Goal: Task Accomplishment & Management: Use online tool/utility

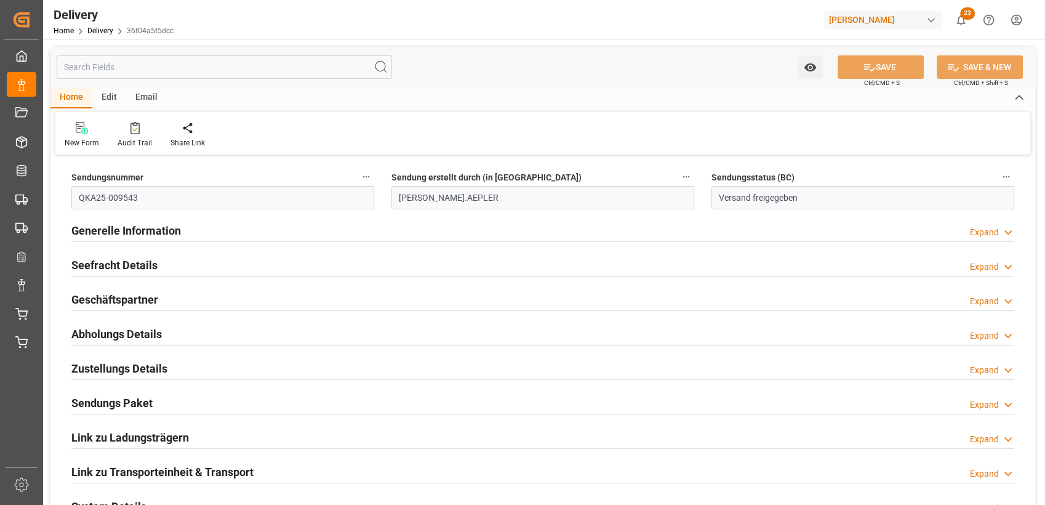
scroll to position [104, 0]
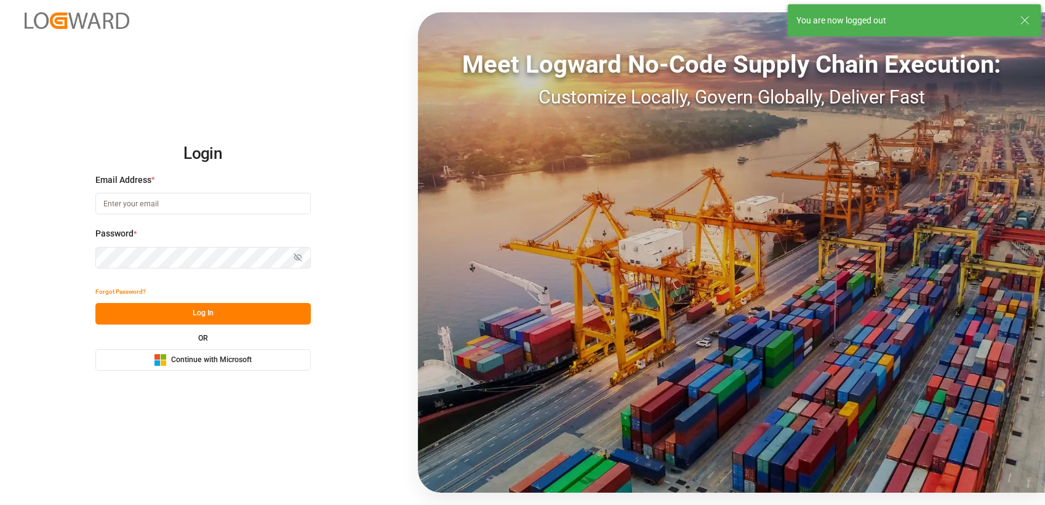
type input "nikolaus.sievers@lamotte-food.de"
click at [241, 359] on span "Continue with Microsoft" at bounding box center [211, 359] width 81 height 11
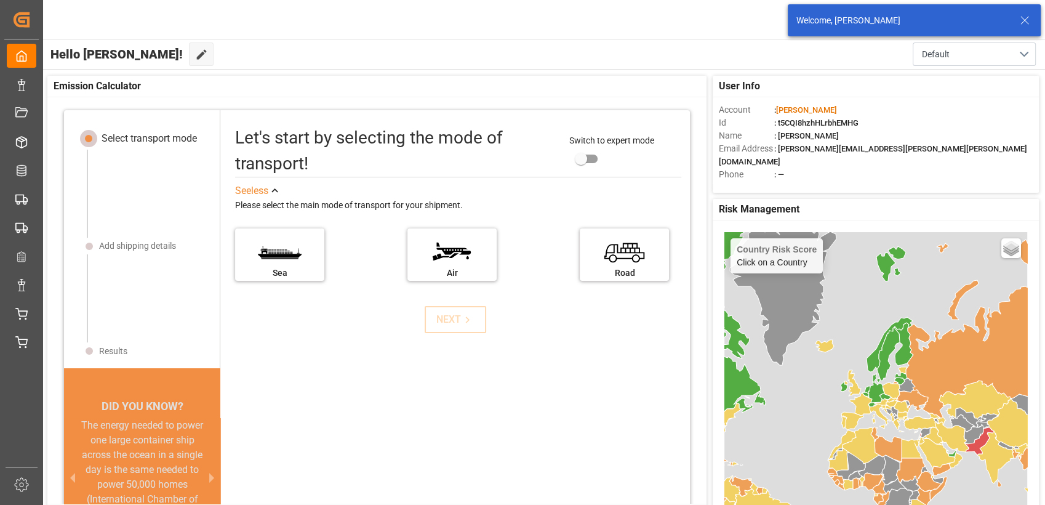
click at [1022, 19] on icon at bounding box center [1024, 20] width 15 height 15
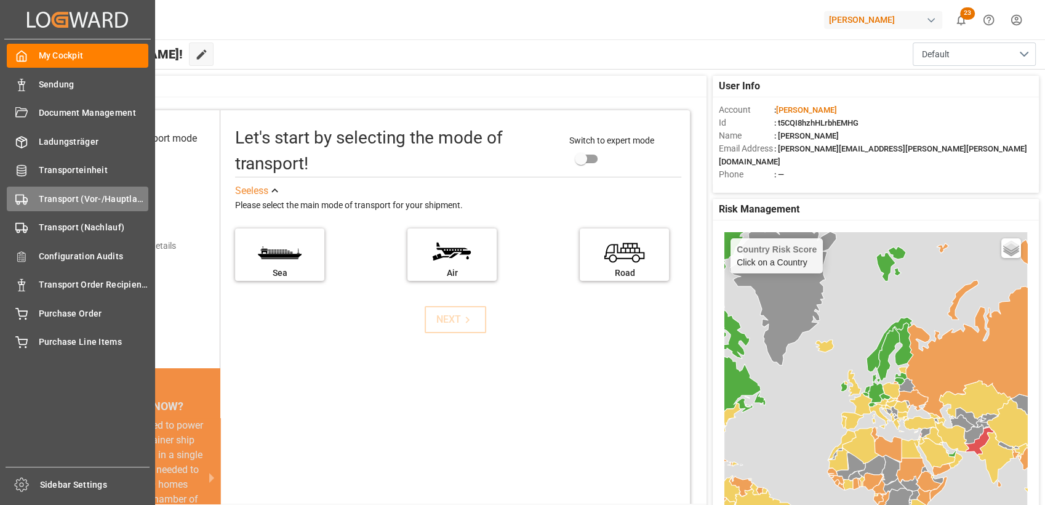
click at [29, 199] on div "Transport (Vor-/Hauptlauf) Transport (Vor-/Hauptlauf)" at bounding box center [78, 198] width 142 height 24
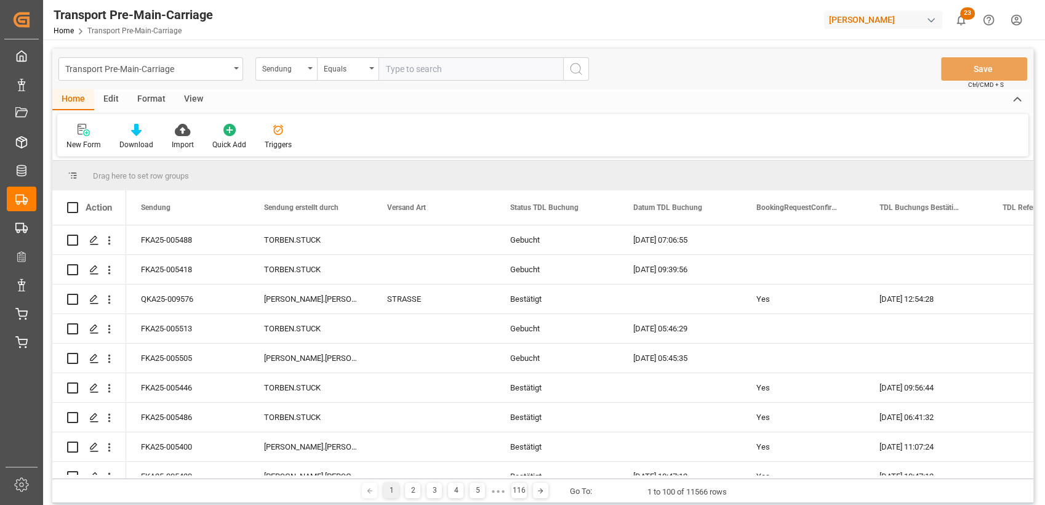
click at [112, 100] on div "Edit" at bounding box center [111, 99] width 34 height 21
click at [145, 100] on div "Format" at bounding box center [151, 99] width 47 height 21
click at [105, 117] on div "Filter Rows Row Format" at bounding box center [542, 135] width 971 height 42
click at [88, 130] on icon at bounding box center [84, 130] width 11 height 12
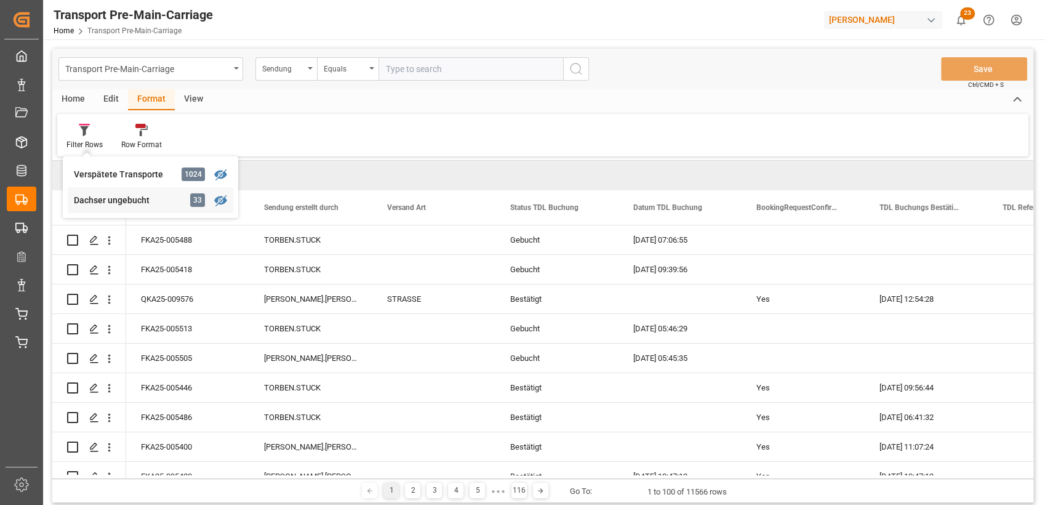
click at [108, 196] on div "Transport Pre-Main-Carriage Sendung Equals Save Ctrl/CMD + S Home Edit Format V…" at bounding box center [542, 276] width 981 height 454
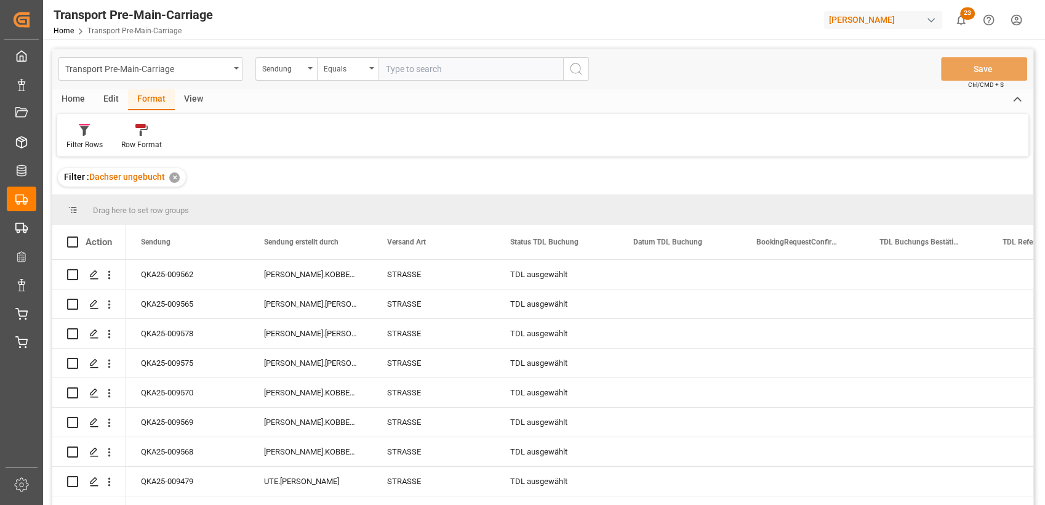
click at [193, 106] on div "View" at bounding box center [194, 99] width 38 height 21
click at [126, 138] on div "Standard Templates" at bounding box center [140, 136] width 80 height 27
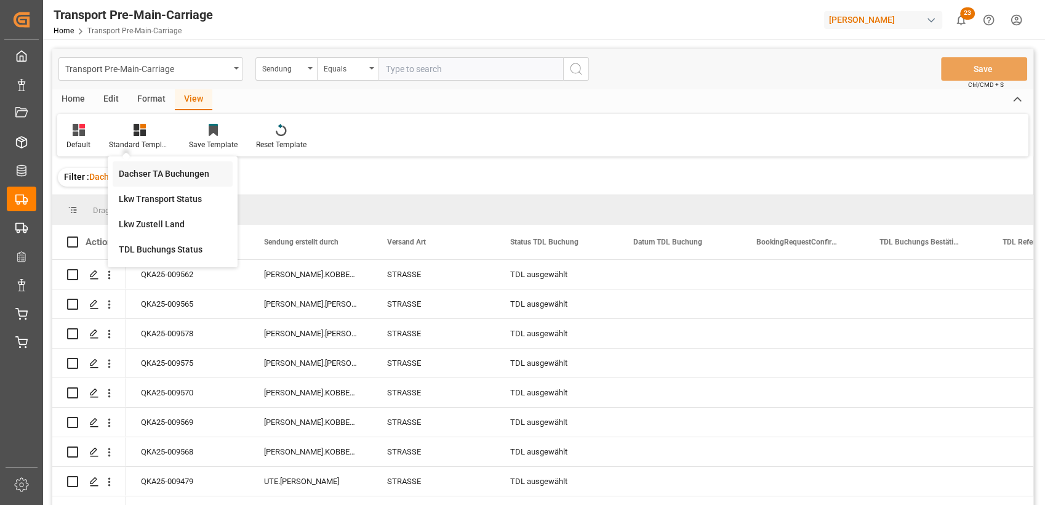
click at [143, 167] on div "Dachser TA Buchungen" at bounding box center [173, 173] width 108 height 13
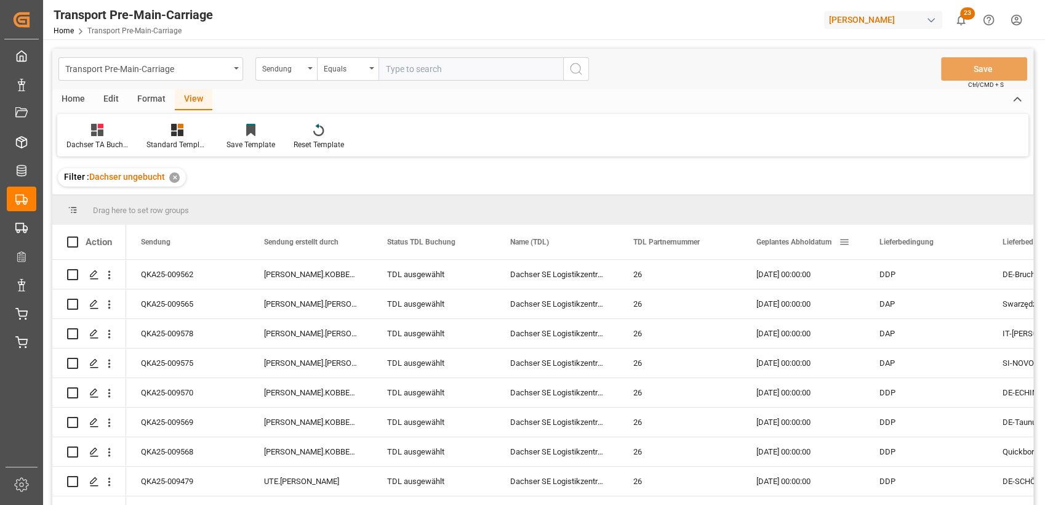
click at [773, 234] on div "Geplantes Abholdatum" at bounding box center [797, 242] width 82 height 34
click at [73, 102] on div "Home" at bounding box center [73, 99] width 42 height 21
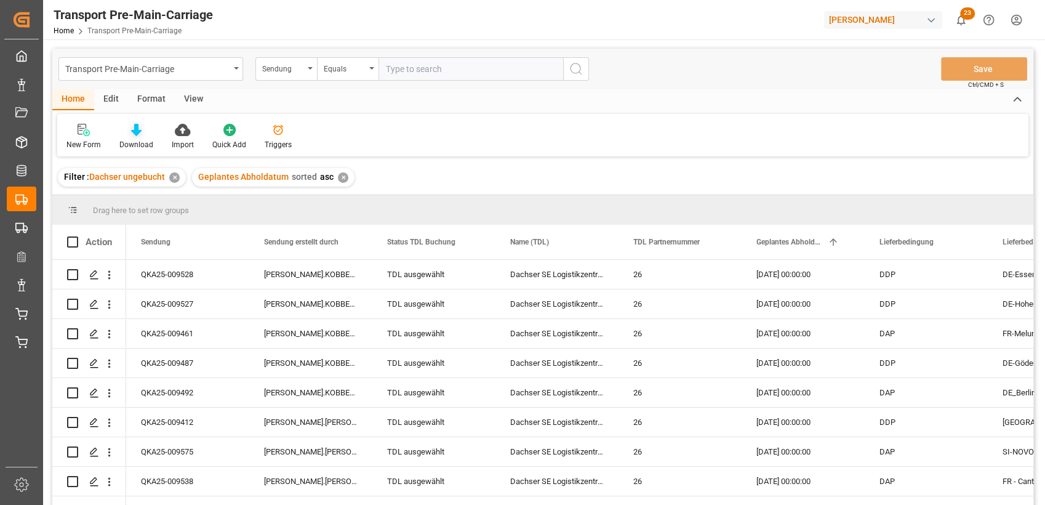
click at [138, 138] on div "Download" at bounding box center [136, 136] width 52 height 27
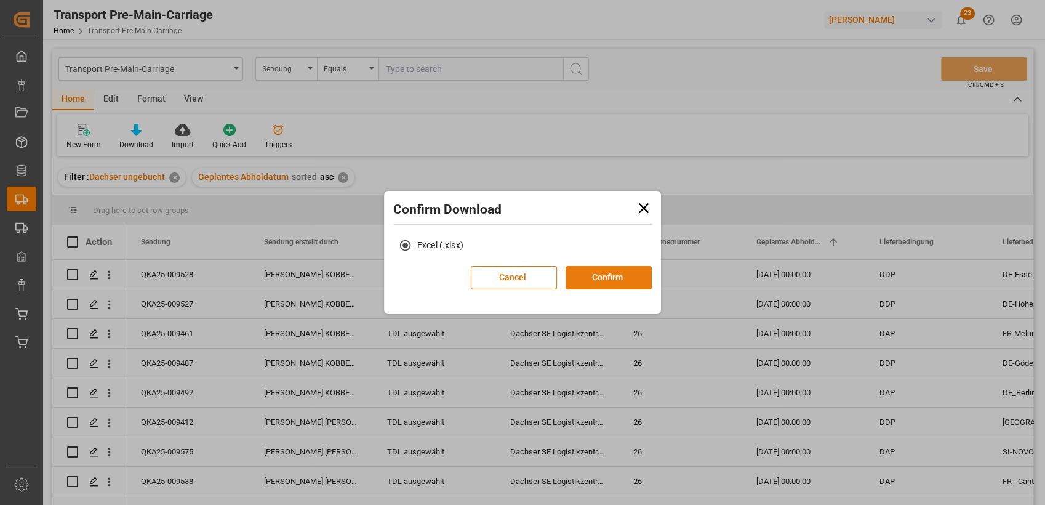
click at [615, 282] on button "Confirm" at bounding box center [609, 277] width 86 height 23
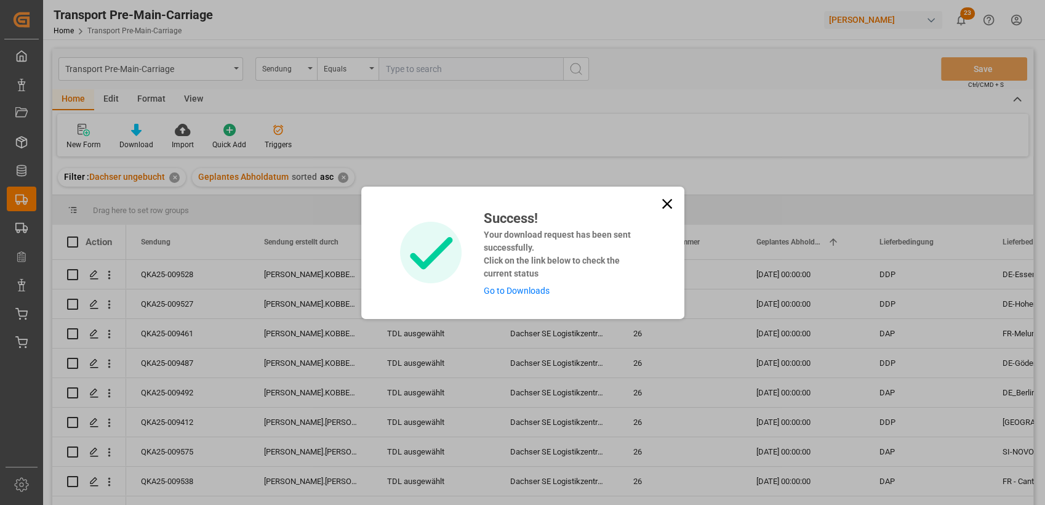
click at [670, 209] on icon at bounding box center [667, 203] width 17 height 17
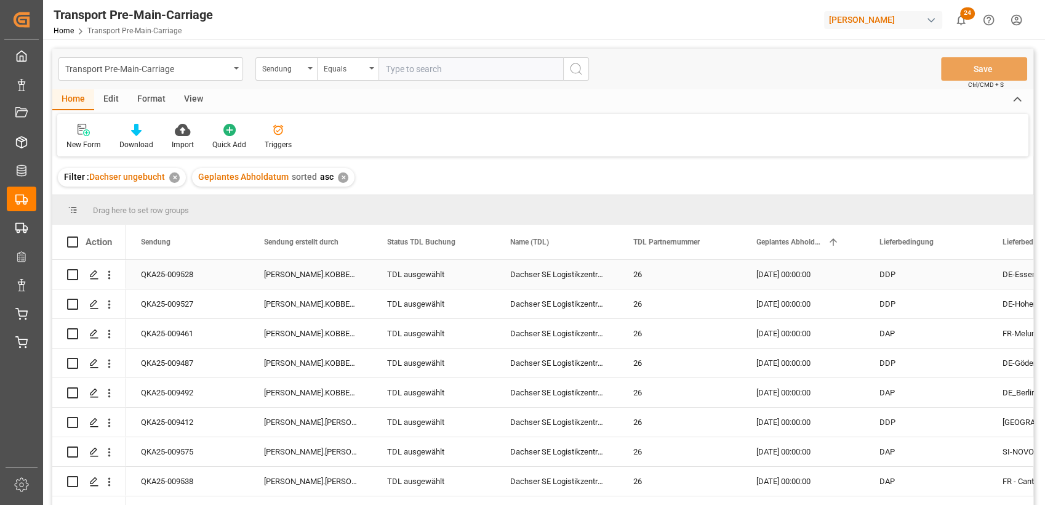
click at [428, 276] on div "TDL ausgewählt" at bounding box center [434, 274] width 94 height 28
click at [473, 284] on icon "open menu" at bounding box center [472, 281] width 15 height 15
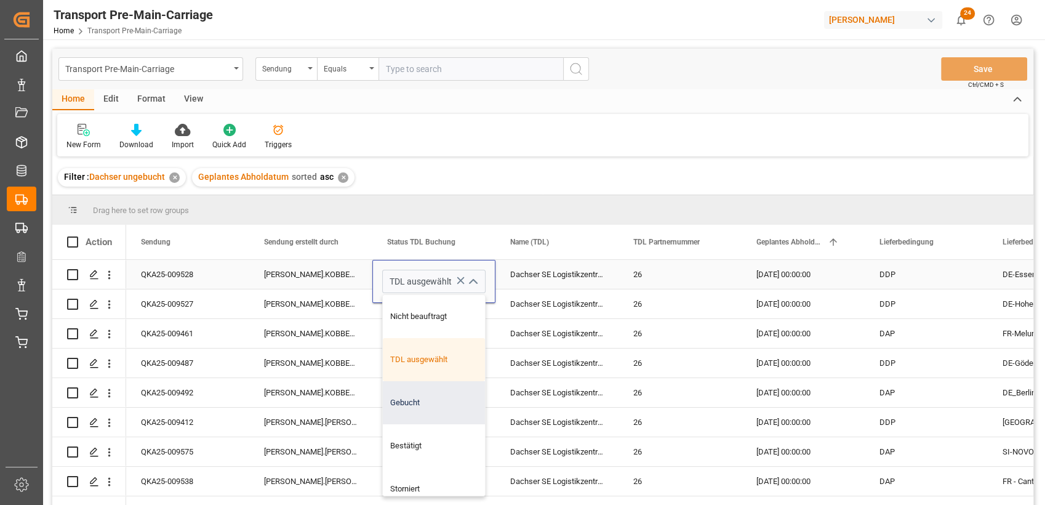
click at [414, 410] on div "Gebucht" at bounding box center [434, 402] width 102 height 43
type input "Gebucht"
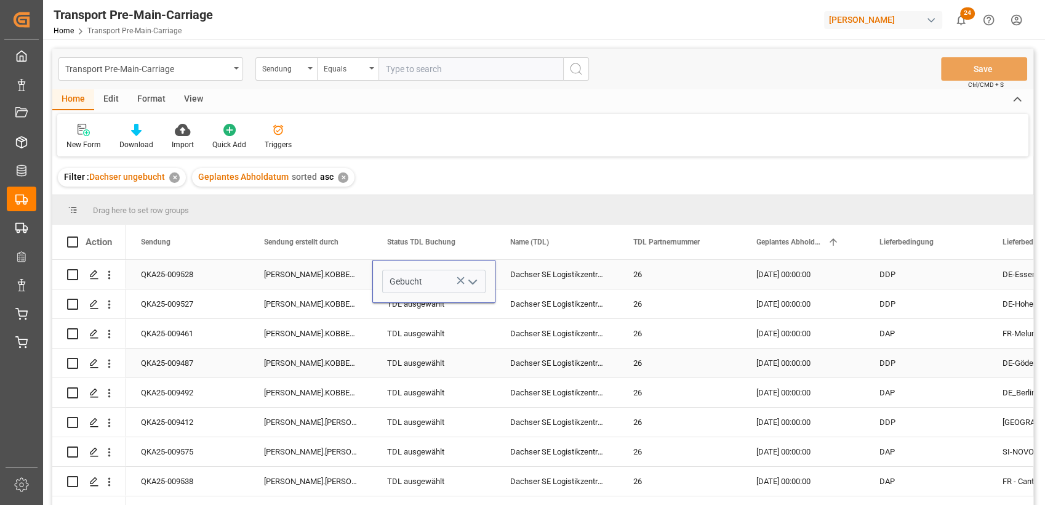
click at [345, 367] on div "[PERSON_NAME].KOBBENBRING" at bounding box center [310, 362] width 123 height 29
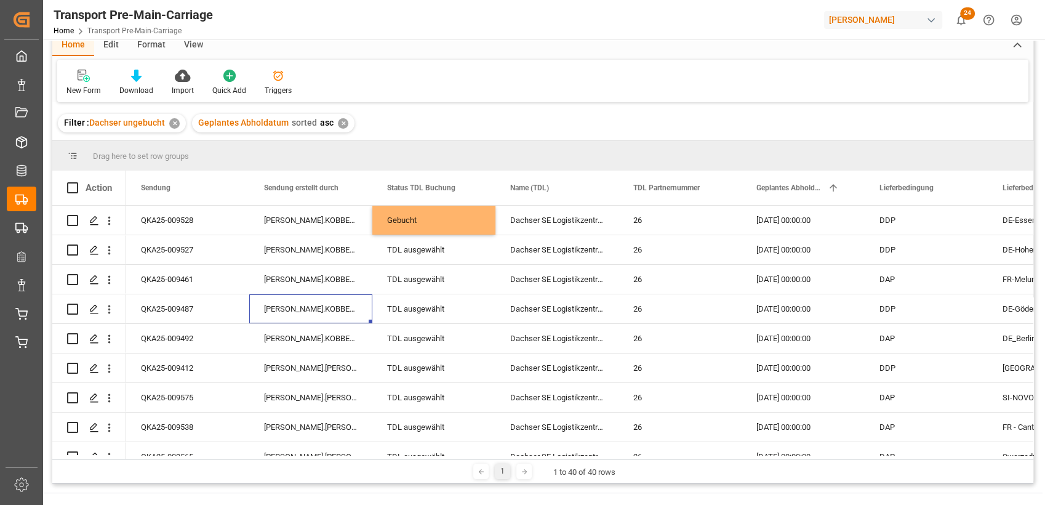
scroll to position [55, 0]
click at [450, 229] on div "Gebucht" at bounding box center [434, 220] width 94 height 28
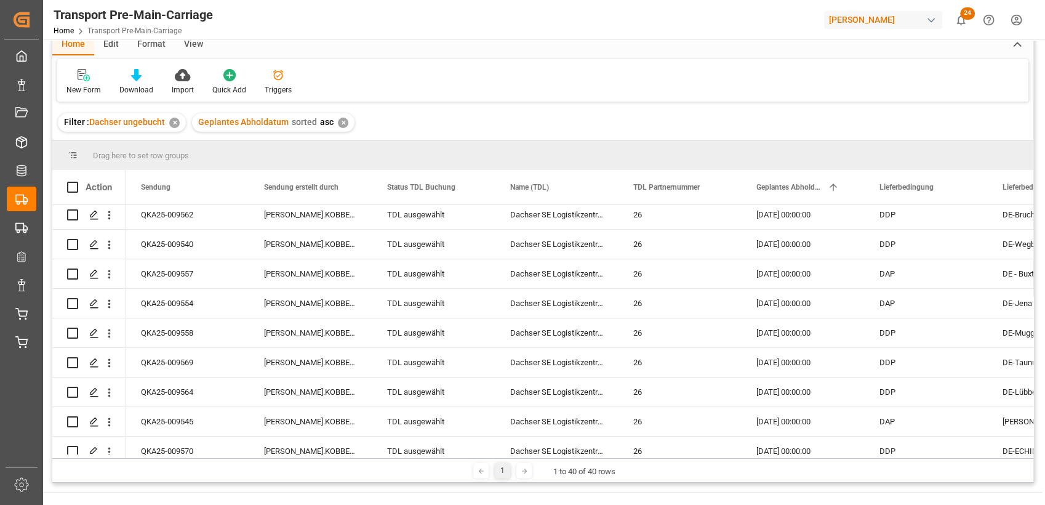
scroll to position [935, 0]
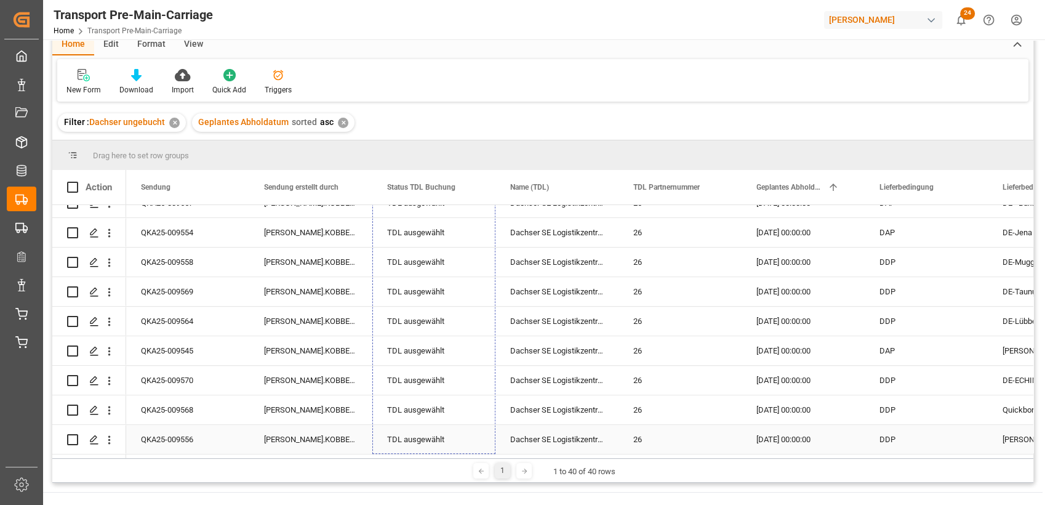
drag, startPoint x: 492, startPoint y: 230, endPoint x: 434, endPoint y: 434, distance: 211.8
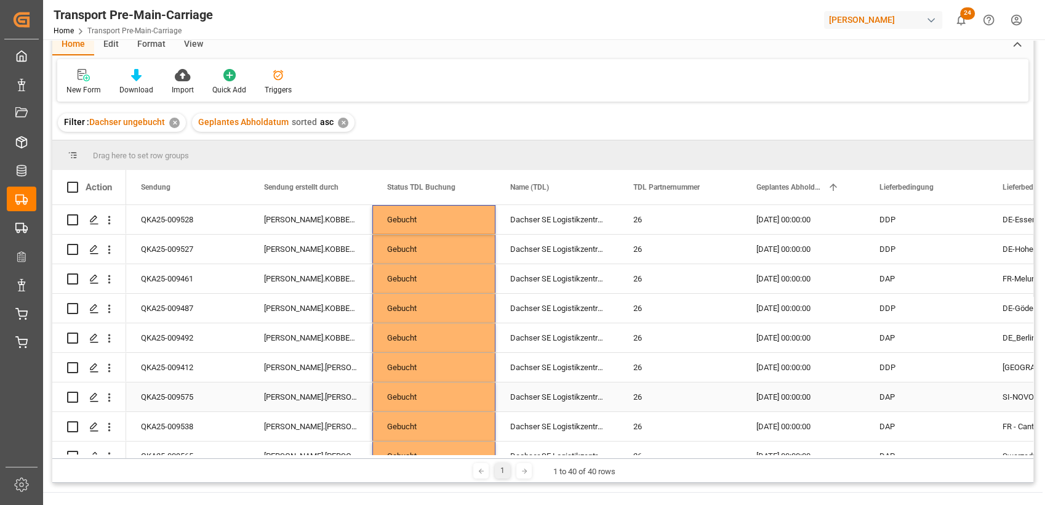
scroll to position [0, 0]
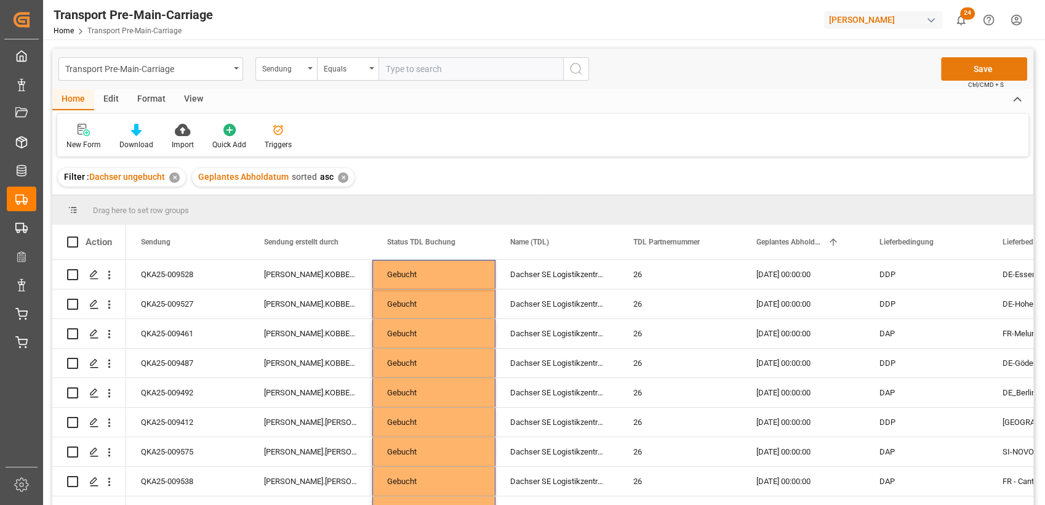
click at [982, 68] on button "Save" at bounding box center [984, 68] width 86 height 23
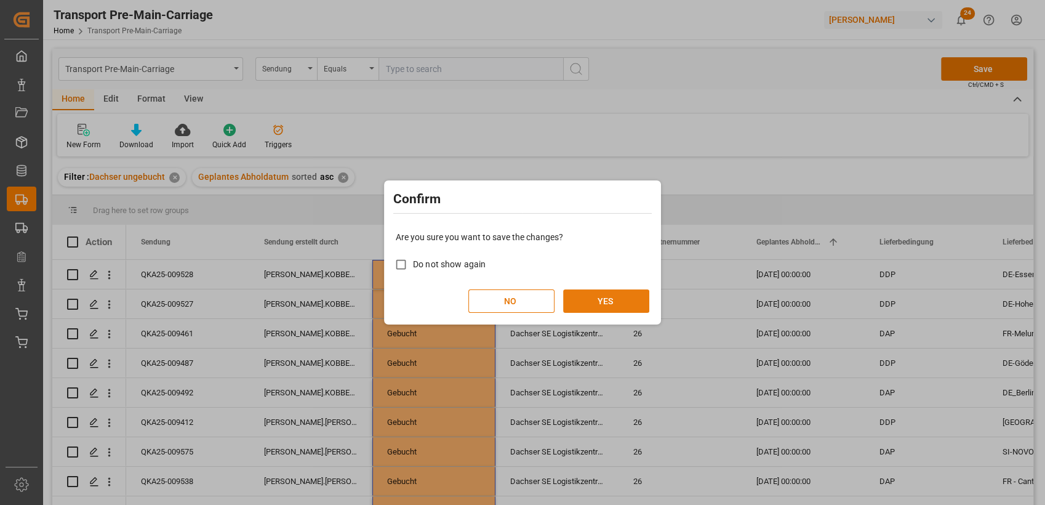
click at [608, 297] on button "YES" at bounding box center [606, 300] width 86 height 23
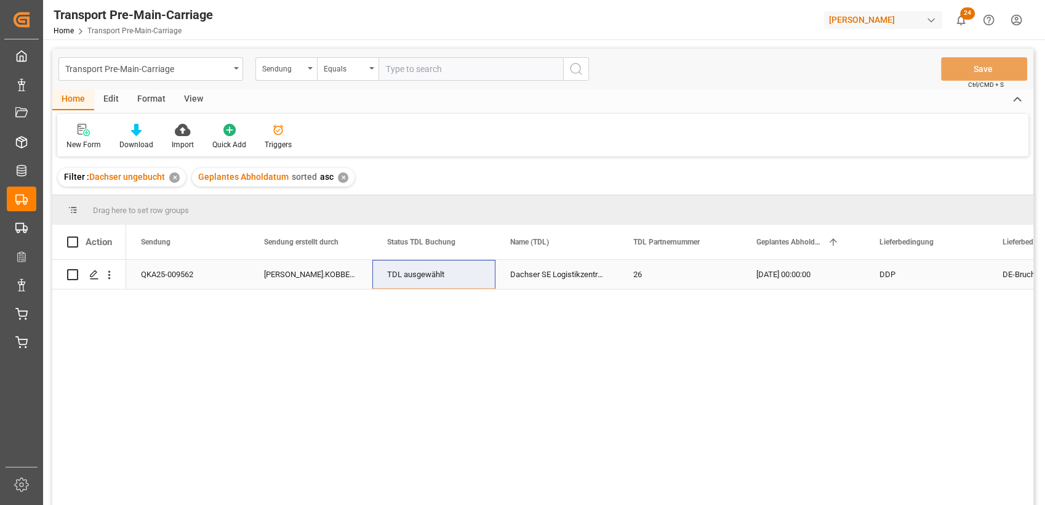
click at [194, 279] on div "QKA25-009562" at bounding box center [187, 274] width 123 height 29
click at [182, 265] on div "QKA25-009562" at bounding box center [187, 274] width 123 height 29
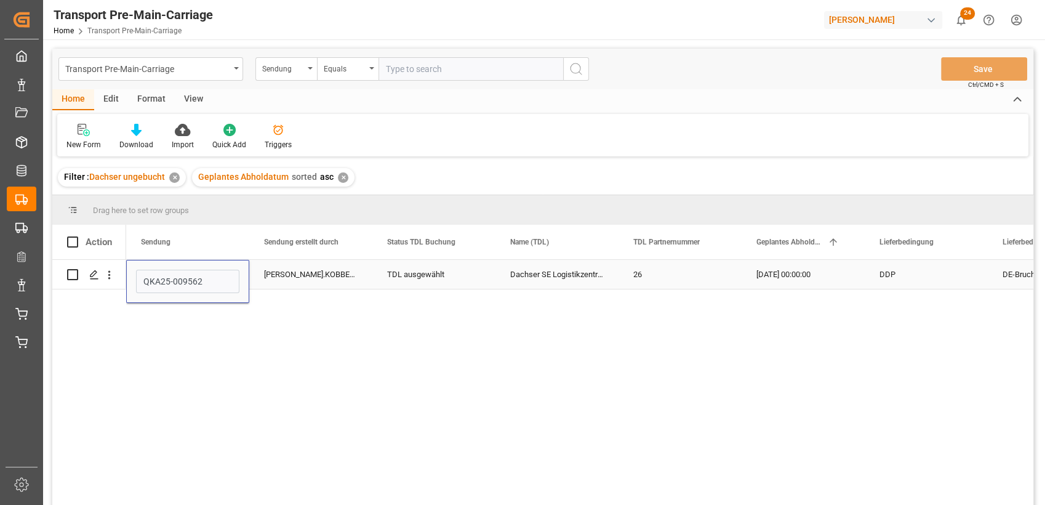
click at [182, 265] on div "QKA25-009562" at bounding box center [187, 281] width 123 height 43
click at [178, 282] on input "QKA25-009562" at bounding box center [187, 281] width 103 height 23
click at [419, 274] on div "TDL ausgewählt" at bounding box center [434, 274] width 94 height 28
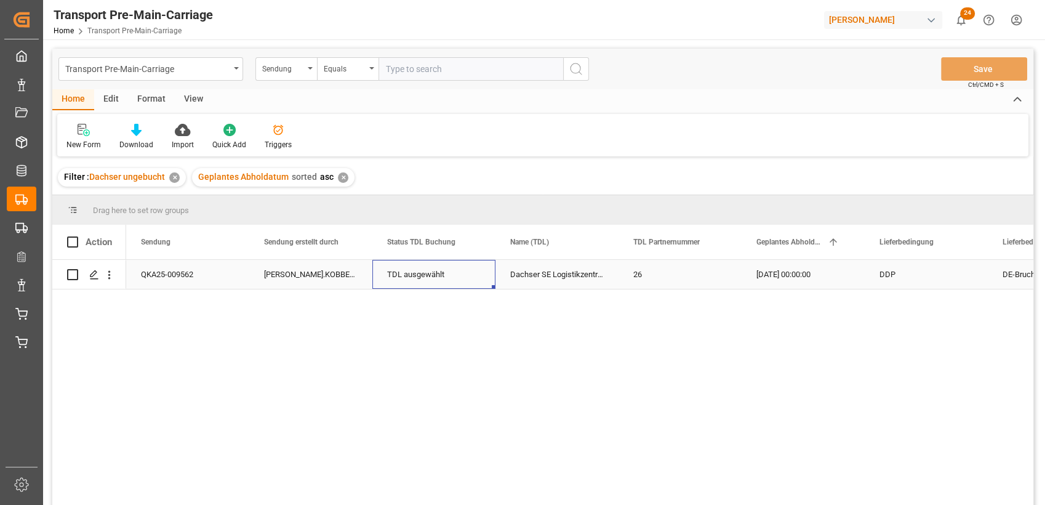
click at [419, 274] on div "TDL ausgewählt" at bounding box center [434, 274] width 94 height 28
click at [474, 288] on icon "open menu" at bounding box center [472, 281] width 15 height 15
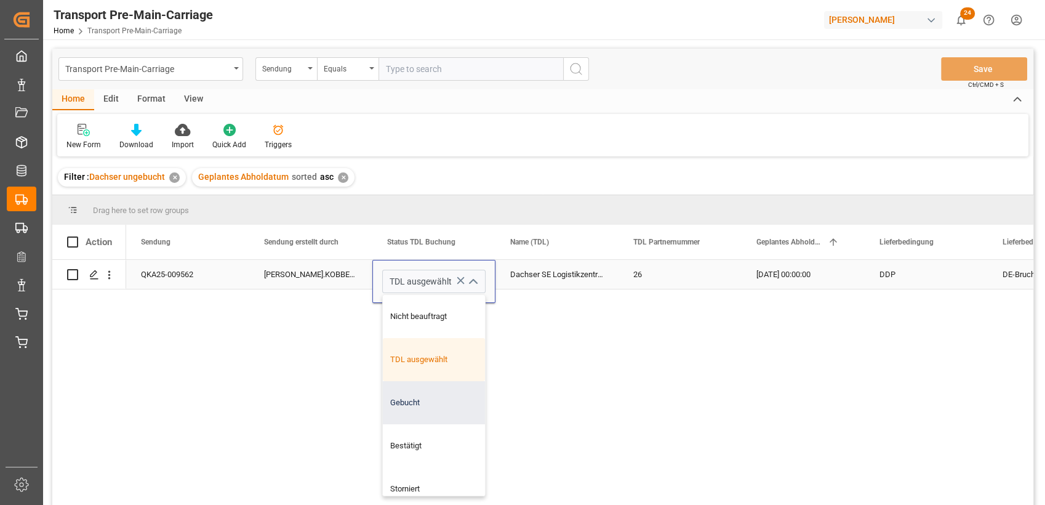
click at [429, 391] on div "Gebucht" at bounding box center [434, 402] width 102 height 43
type input "Gebucht"
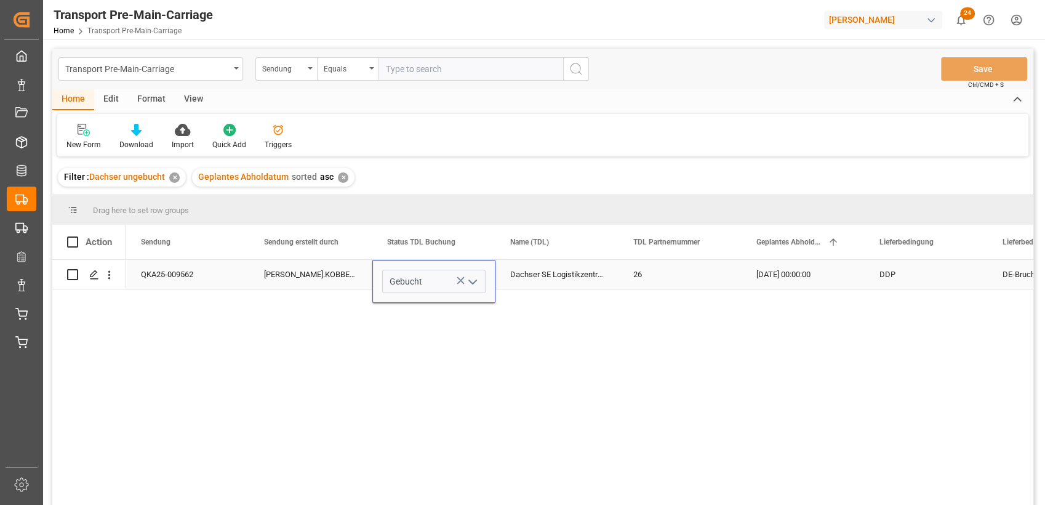
click at [562, 275] on div "Dachser SE Logistikzentrum [GEOGRAPHIC_DATA]" at bounding box center [556, 274] width 123 height 29
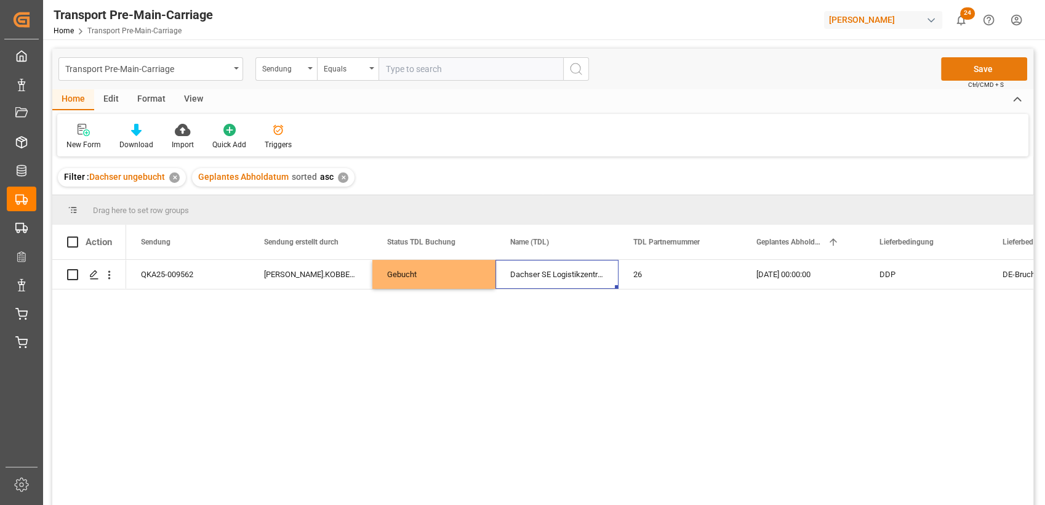
click at [991, 71] on button "Save" at bounding box center [984, 68] width 86 height 23
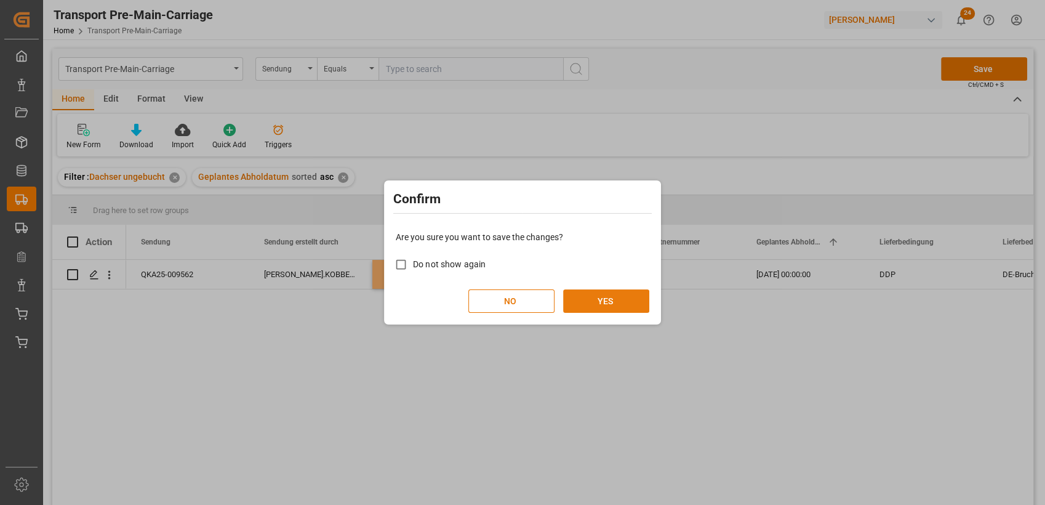
click at [614, 293] on button "YES" at bounding box center [606, 300] width 86 height 23
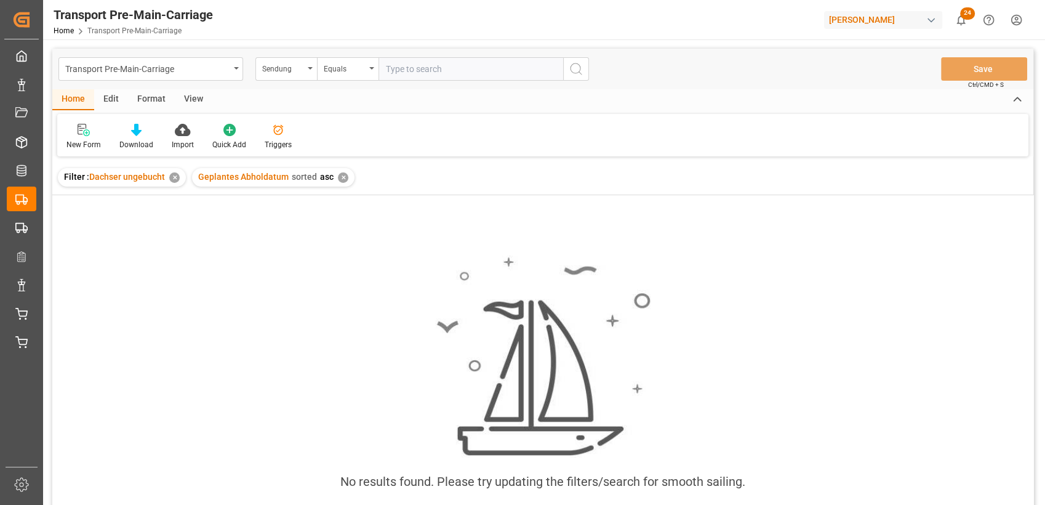
click at [1020, 20] on html "Created by potrace 1.15, written by [PERSON_NAME] [DATE]-[DATE] Created by potr…" at bounding box center [522, 252] width 1045 height 505
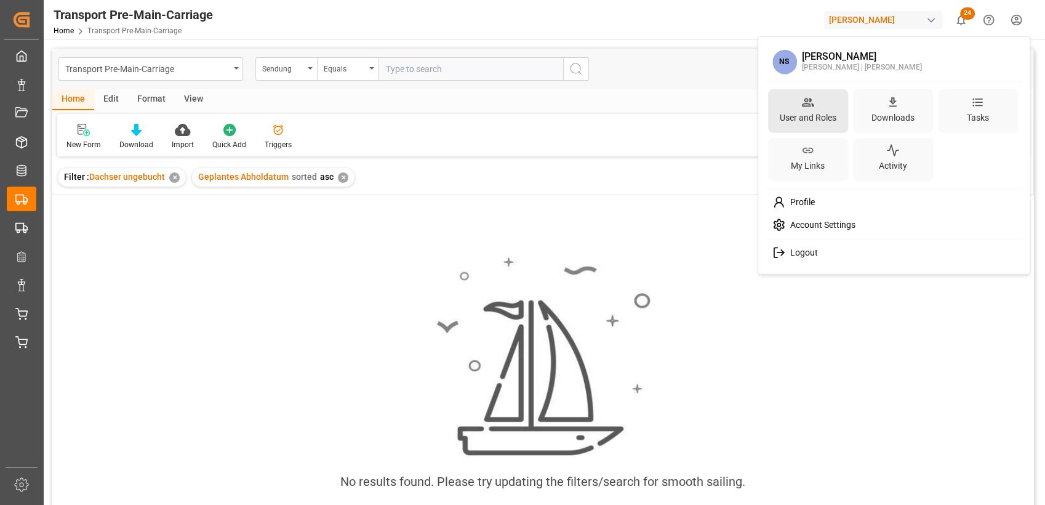
click at [796, 127] on div "User and Roles" at bounding box center [808, 111] width 80 height 44
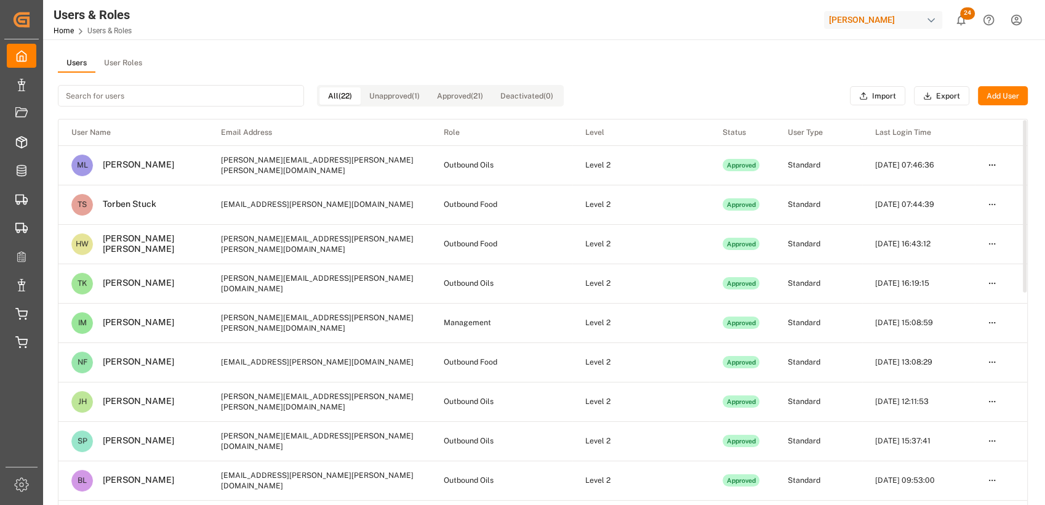
click at [144, 94] on input at bounding box center [181, 96] width 246 height 22
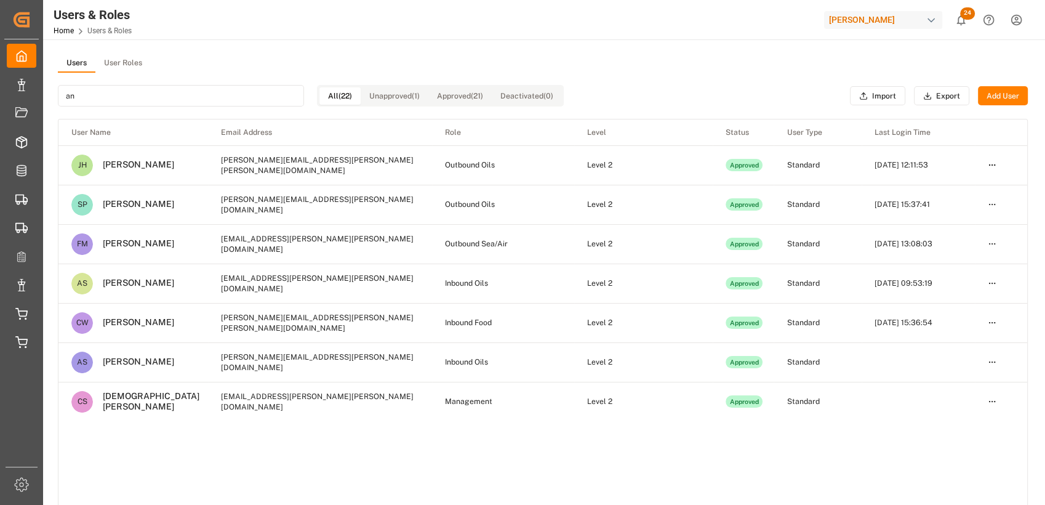
type input "a"
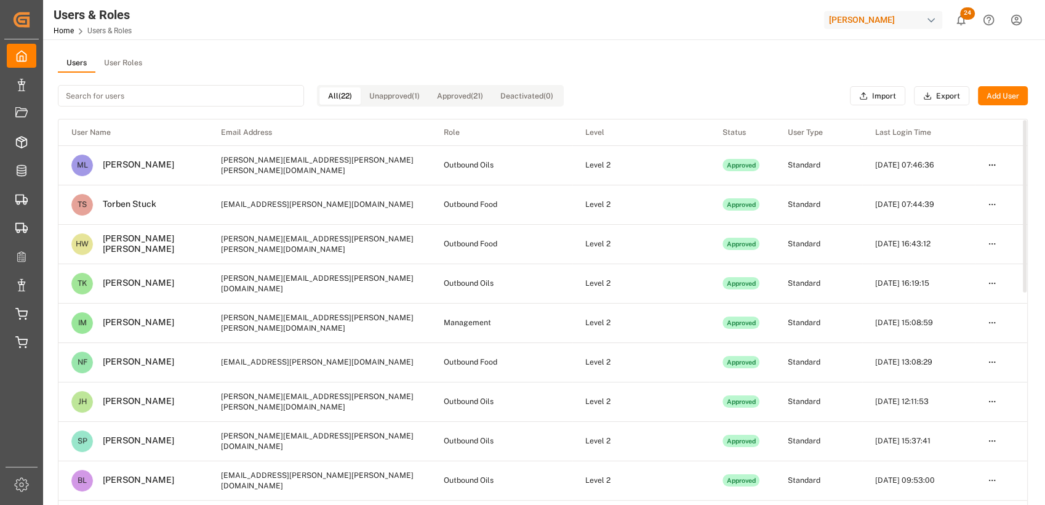
click at [1009, 98] on button "Add User" at bounding box center [1003, 96] width 50 height 20
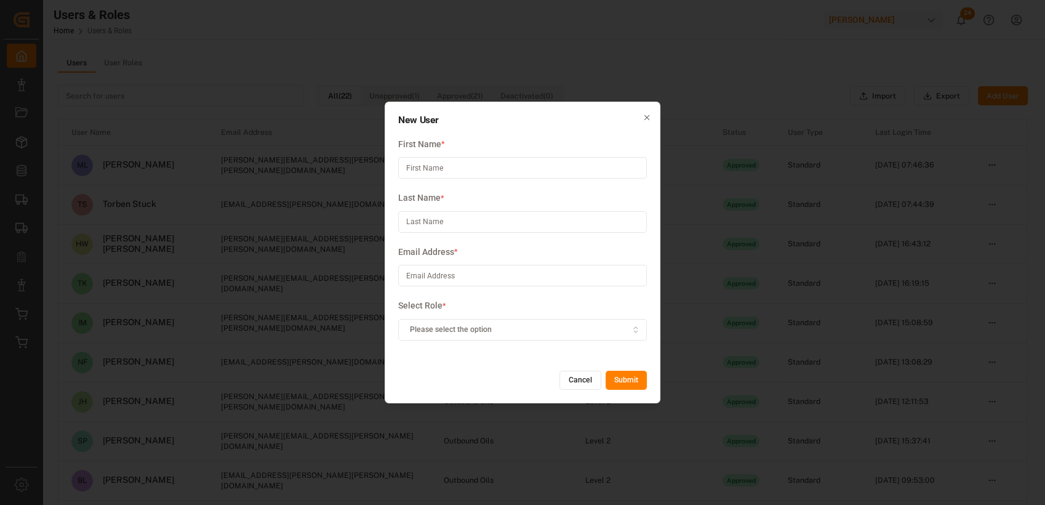
click at [461, 169] on input at bounding box center [522, 168] width 249 height 22
type input "[PERSON_NAME]"
click at [425, 224] on input at bounding box center [522, 222] width 249 height 22
type input "Aepler"
click at [436, 276] on input at bounding box center [522, 276] width 249 height 22
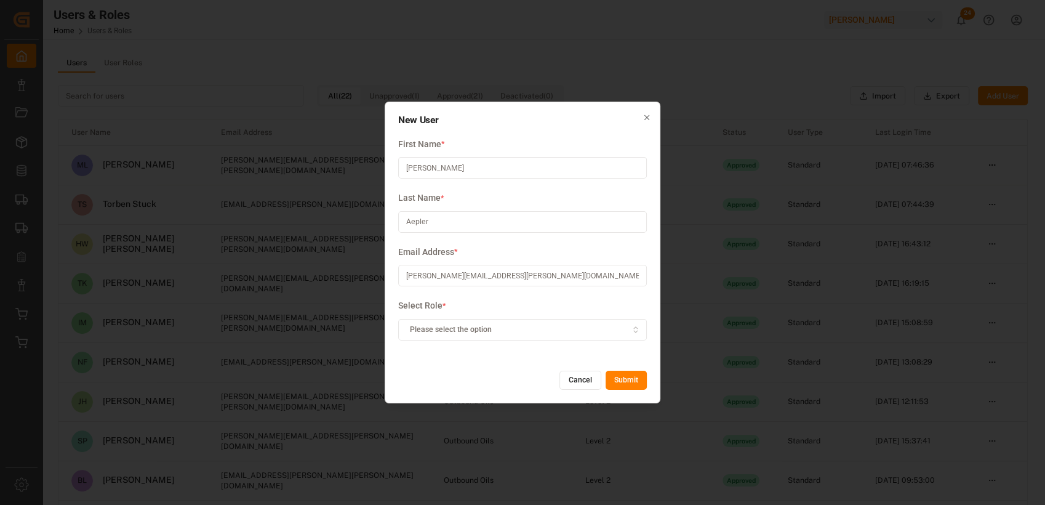
type input "[PERSON_NAME][EMAIL_ADDRESS][PERSON_NAME][DOMAIN_NAME]"
click at [492, 335] on button "Please select the option" at bounding box center [522, 330] width 249 height 22
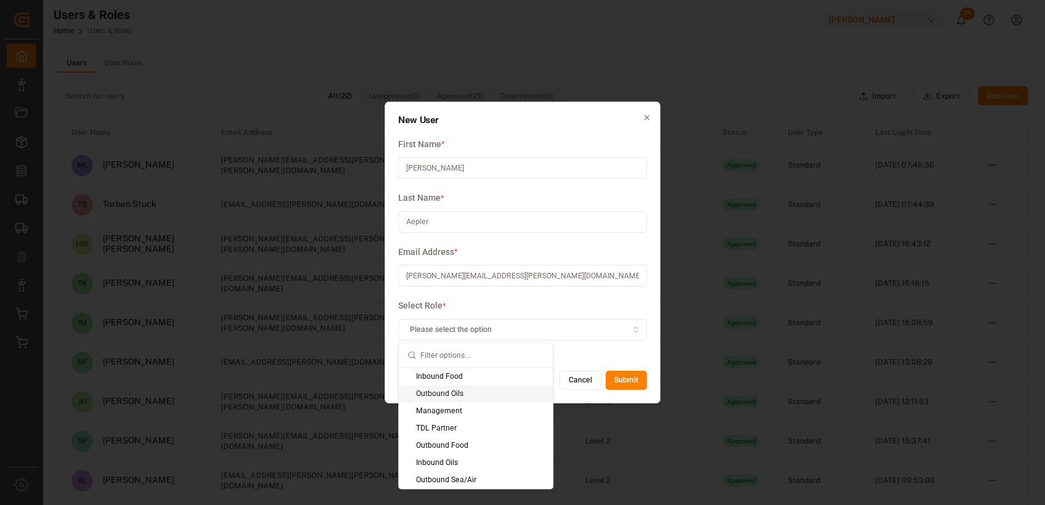
click at [453, 391] on div "Outbound Oils" at bounding box center [476, 393] width 154 height 17
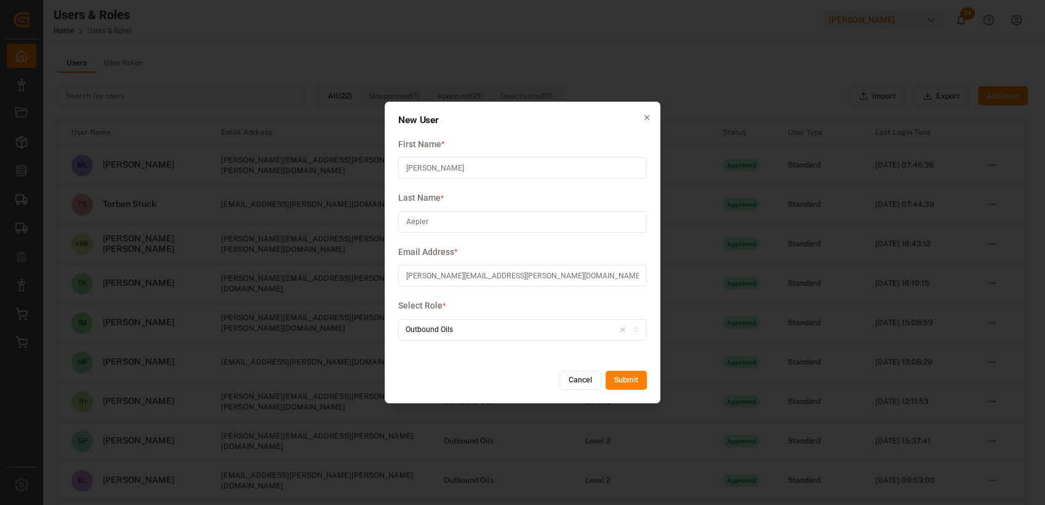
click at [618, 379] on button "Submit" at bounding box center [626, 380] width 41 height 20
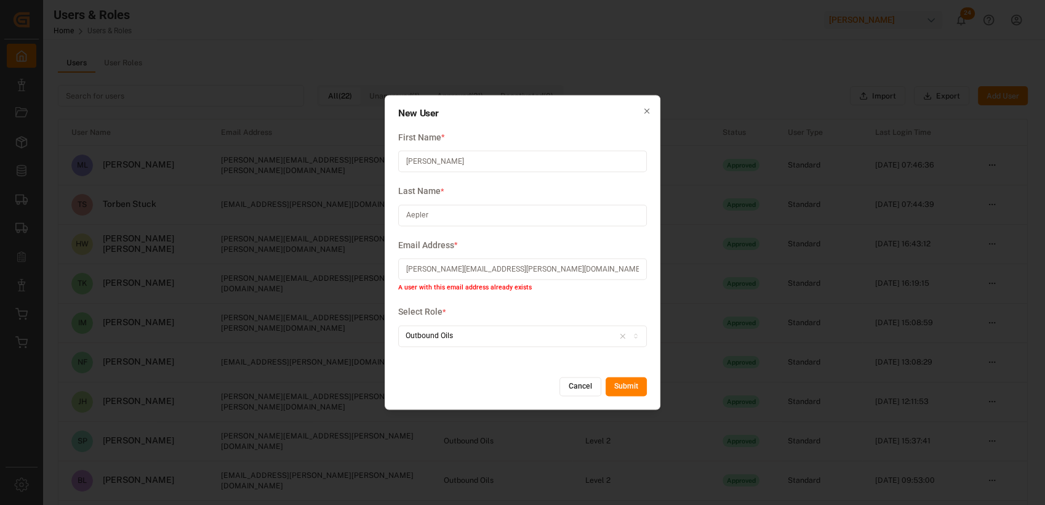
click at [581, 388] on button "Cancel" at bounding box center [580, 387] width 42 height 20
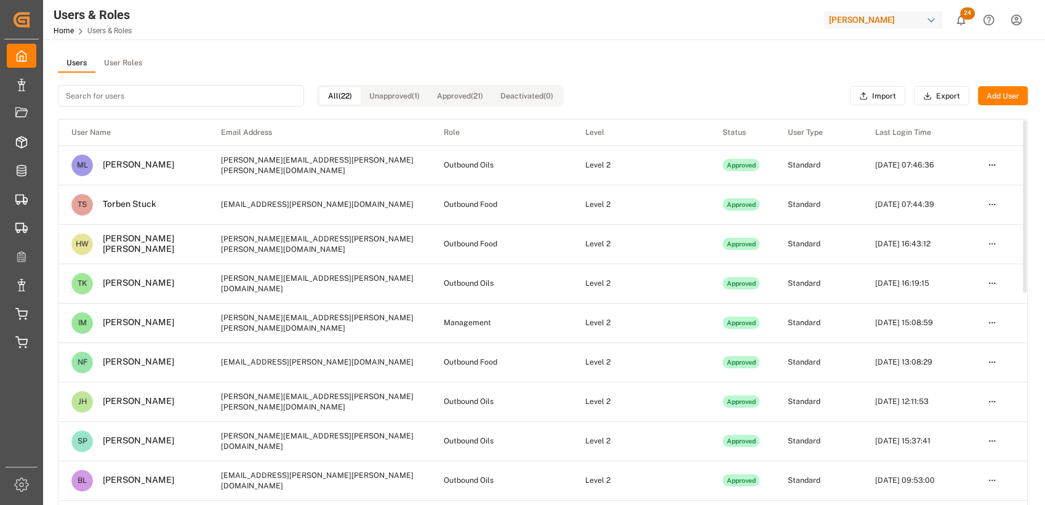
click at [162, 98] on input at bounding box center [181, 96] width 246 height 22
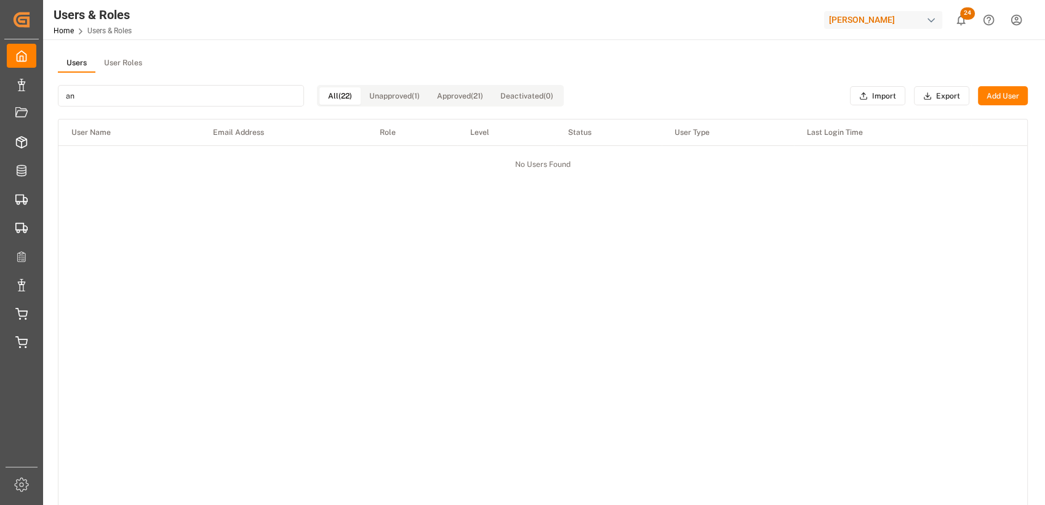
type input "a"
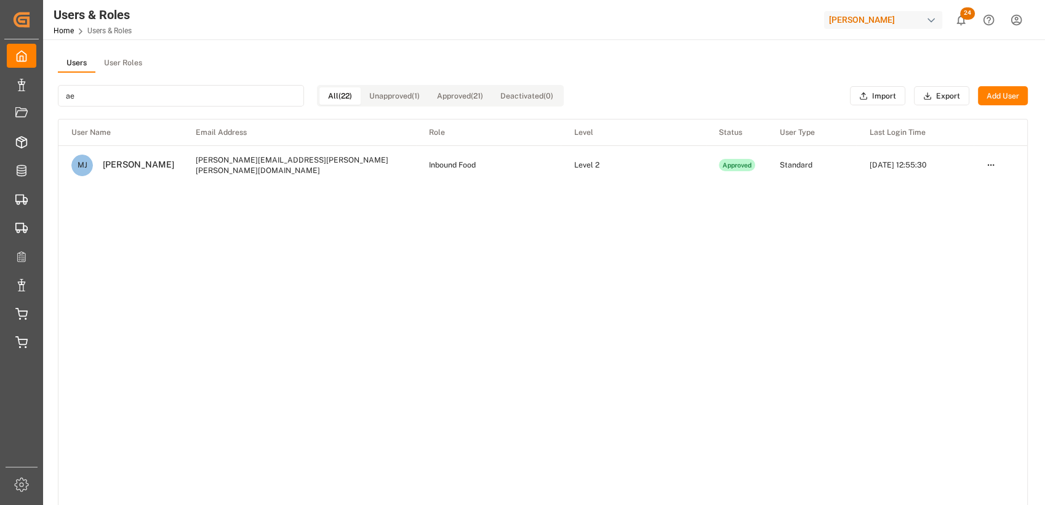
type input "a"
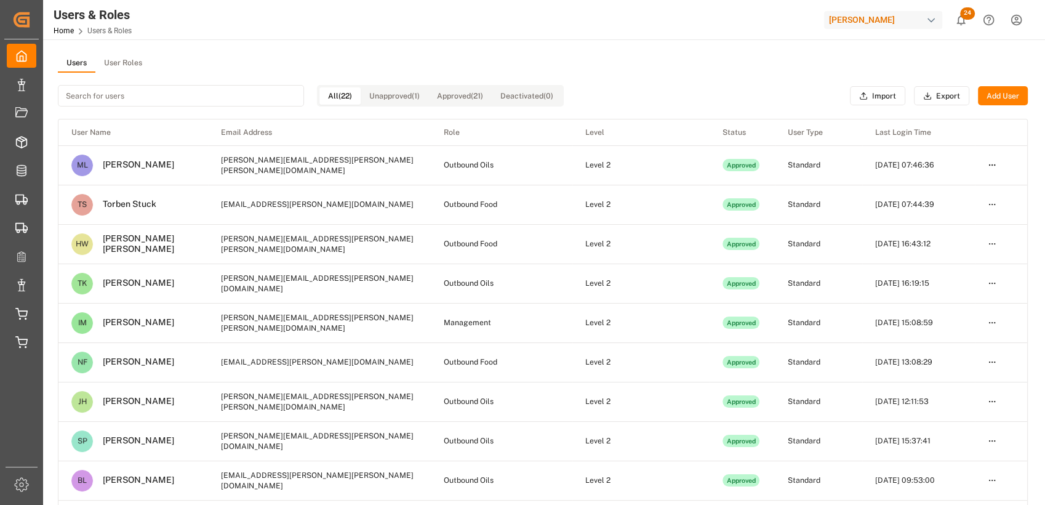
click at [1006, 100] on button "Add User" at bounding box center [1003, 96] width 50 height 20
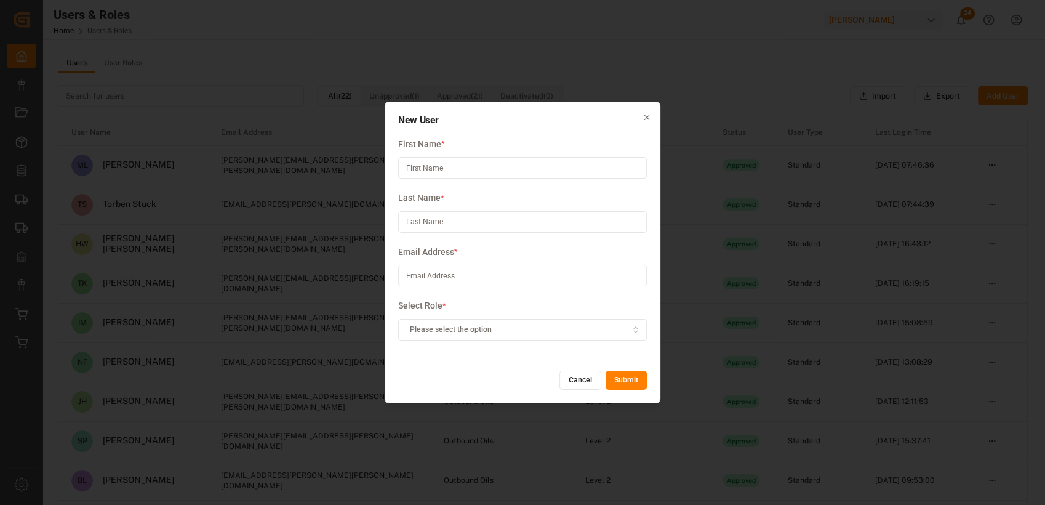
click at [426, 279] on input at bounding box center [522, 276] width 249 height 22
paste input "[PERSON_NAME][EMAIL_ADDRESS][PERSON_NAME][DOMAIN_NAME]"
type input "[PERSON_NAME][EMAIL_ADDRESS][PERSON_NAME][DOMAIN_NAME]"
click at [391, 306] on div "New User First Name * Last Name * Email Address * [PERSON_NAME][EMAIL_ADDRESS][…" at bounding box center [523, 253] width 276 height 302
click at [430, 170] on input at bounding box center [522, 168] width 249 height 22
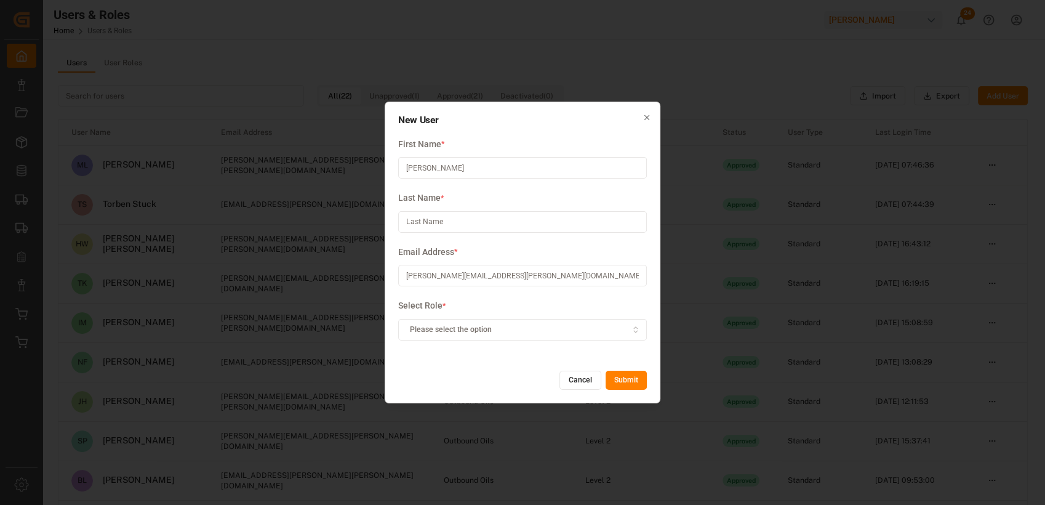
type input "[PERSON_NAME]"
type input "Aepler"
type input "[PERSON_NAME]"
click at [479, 334] on span "Please select the option" at bounding box center [451, 329] width 82 height 11
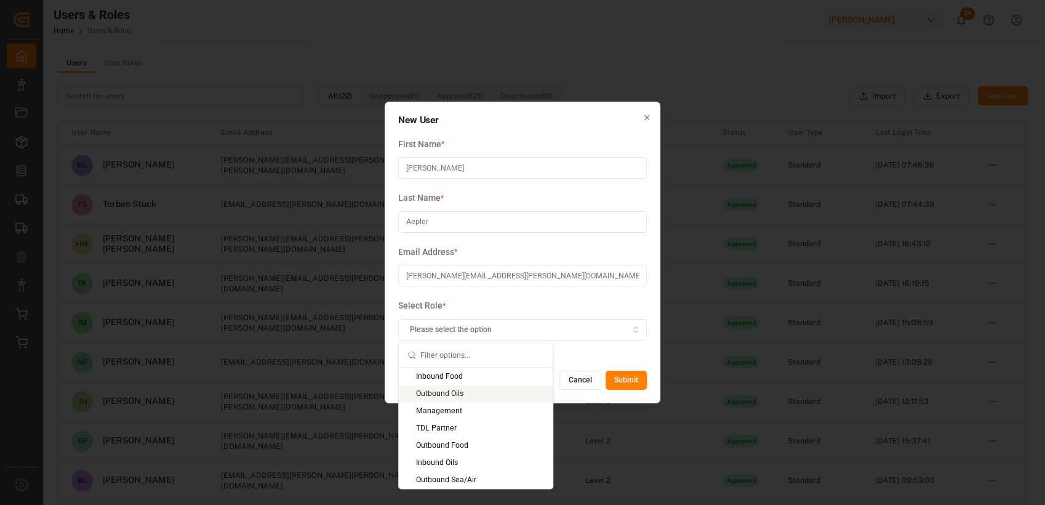
click at [449, 386] on div "Outbound Oils" at bounding box center [476, 393] width 154 height 17
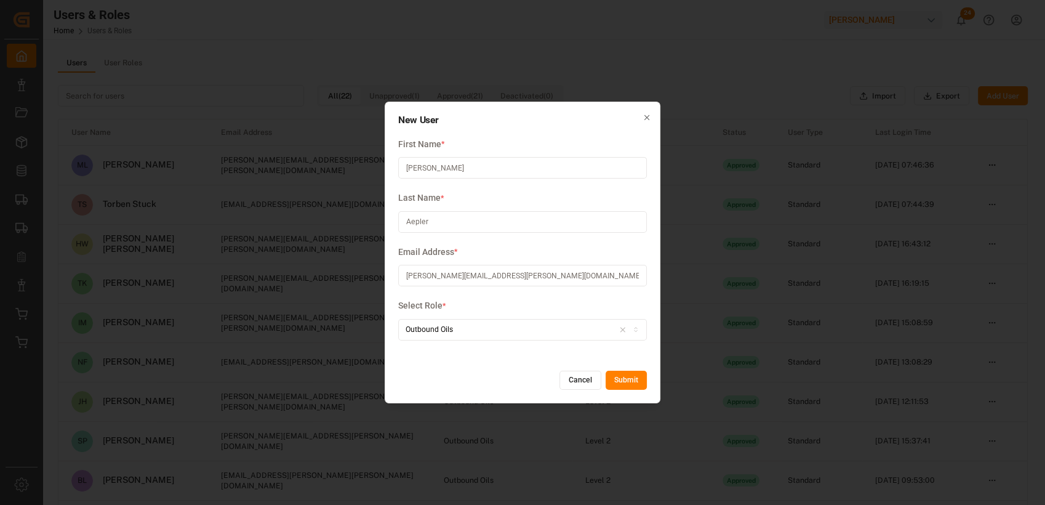
click at [628, 377] on button "Submit" at bounding box center [626, 380] width 41 height 20
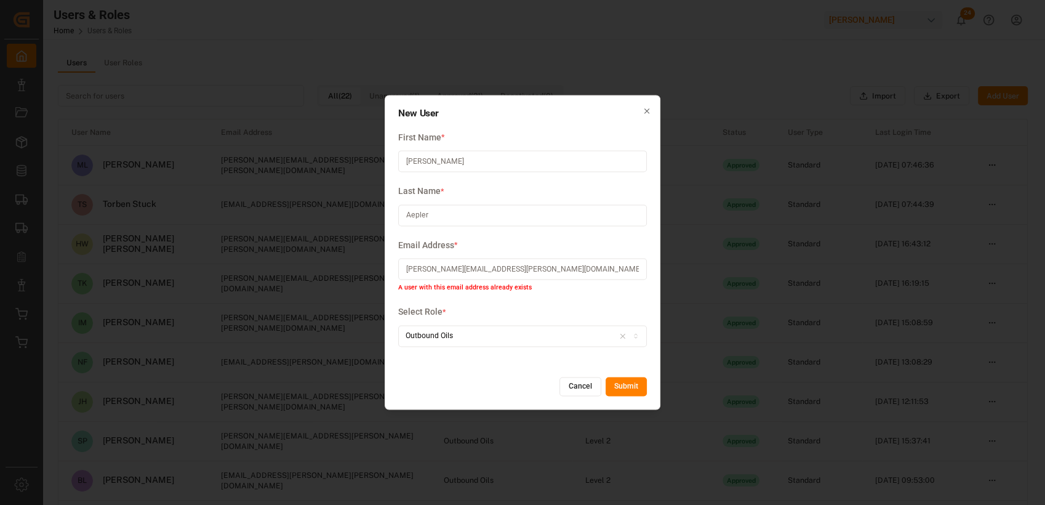
click at [625, 385] on button "Submit" at bounding box center [626, 387] width 41 height 20
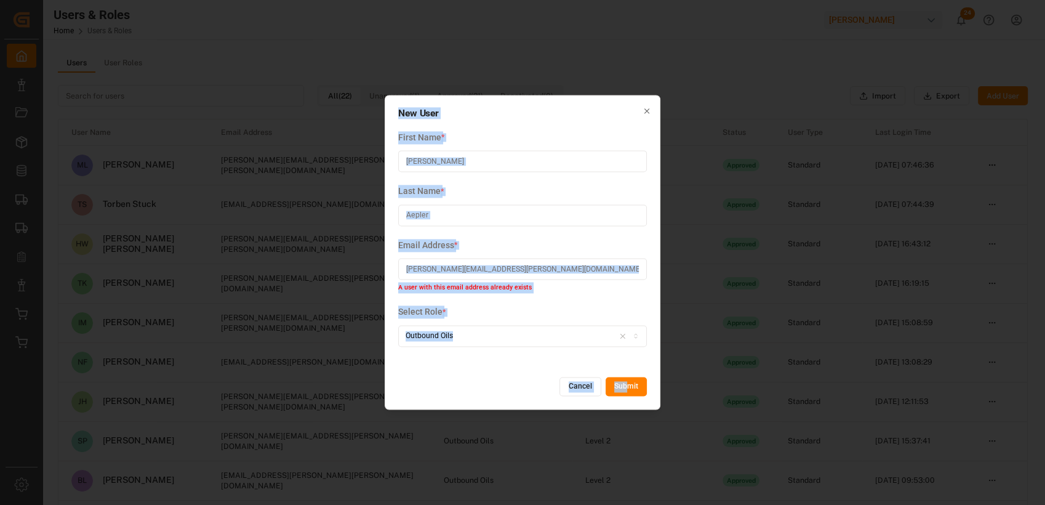
drag, startPoint x: 386, startPoint y: 97, endPoint x: 633, endPoint y: 384, distance: 378.4
click at [633, 384] on div "New User First Name * [PERSON_NAME] Last Name * Aepler Email Address * [PERSON_…" at bounding box center [523, 252] width 276 height 314
drag, startPoint x: 633, startPoint y: 384, endPoint x: 703, endPoint y: 362, distance: 73.0
click at [703, 362] on div "New User First Name * [PERSON_NAME] Last Name * Aepler Email Address * [PERSON_…" at bounding box center [522, 252] width 1045 height 505
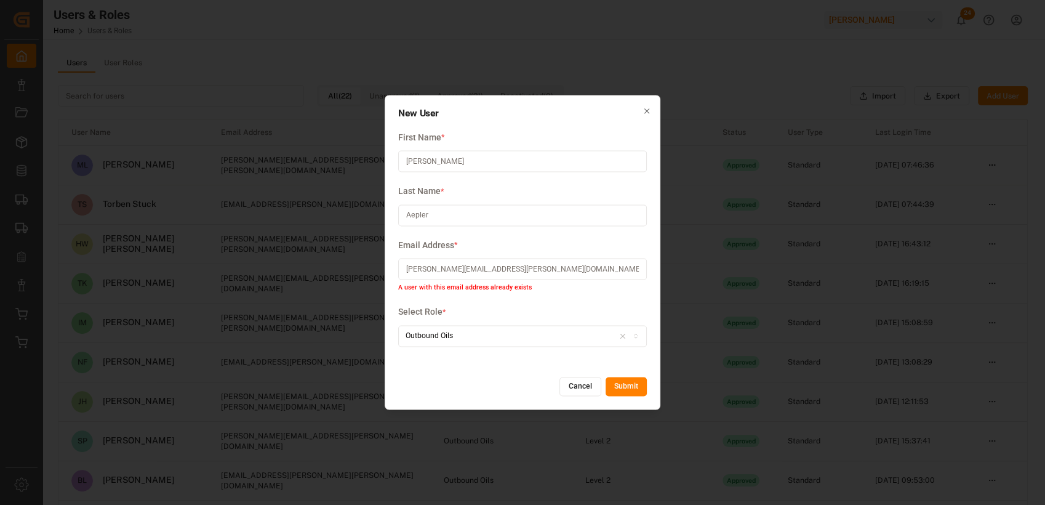
drag, startPoint x: 542, startPoint y: 269, endPoint x: 389, endPoint y: 263, distance: 153.3
click at [389, 263] on div "New User First Name * [PERSON_NAME] Last Name * Aepler Email Address * [PERSON_…" at bounding box center [523, 252] width 276 height 314
click at [389, 258] on div "New User First Name * [PERSON_NAME] Last Name * Aepler Email Address * [PERSON_…" at bounding box center [523, 252] width 276 height 314
click at [547, 271] on input "[PERSON_NAME][EMAIL_ADDRESS][PERSON_NAME][DOMAIN_NAME]" at bounding box center [522, 269] width 249 height 22
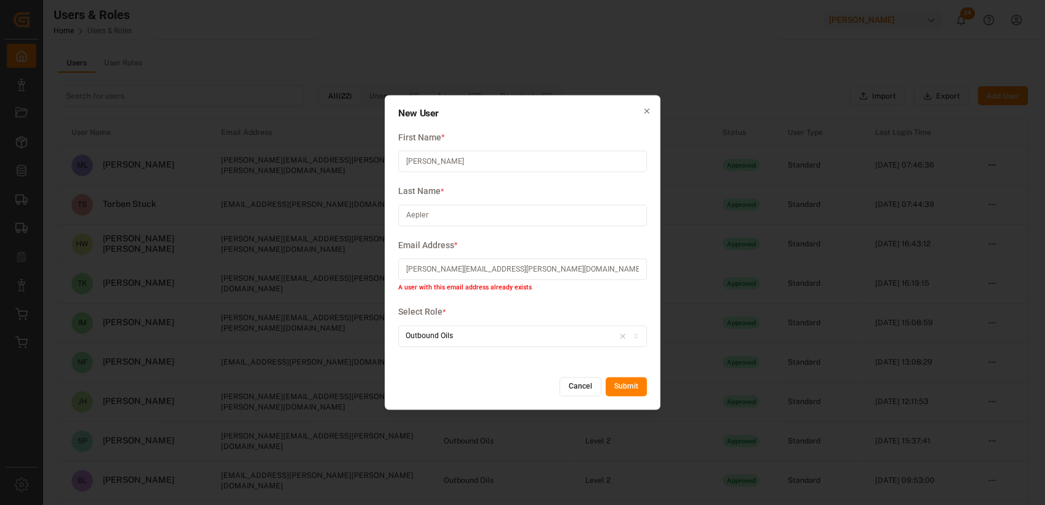
click at [547, 271] on input "[PERSON_NAME][EMAIL_ADDRESS][PERSON_NAME][DOMAIN_NAME]" at bounding box center [522, 269] width 249 height 22
click at [394, 367] on div "New User First Name * [PERSON_NAME] Last Name * Aepler Email Address * [PERSON_…" at bounding box center [523, 252] width 276 height 314
click at [579, 391] on button "Cancel" at bounding box center [580, 387] width 42 height 20
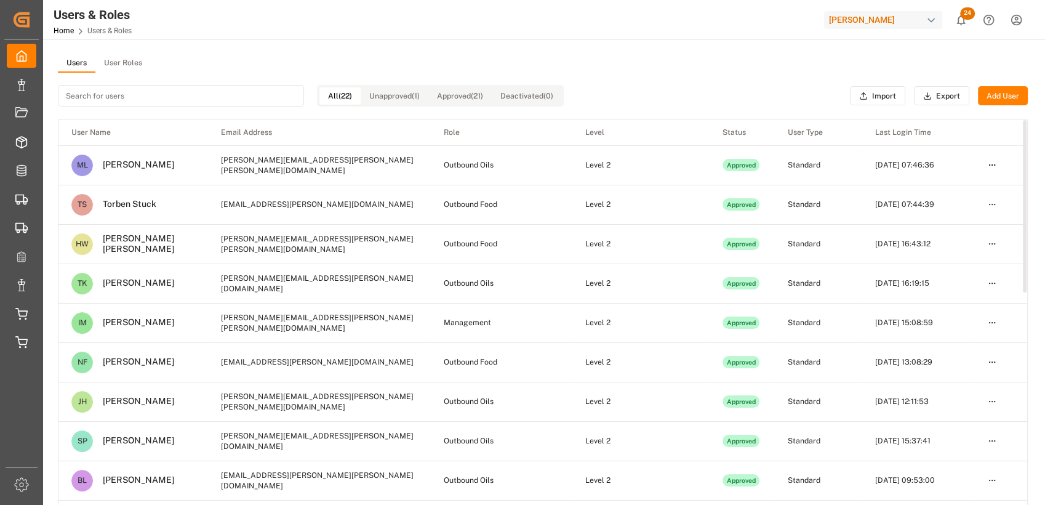
click at [138, 98] on input at bounding box center [181, 96] width 246 height 22
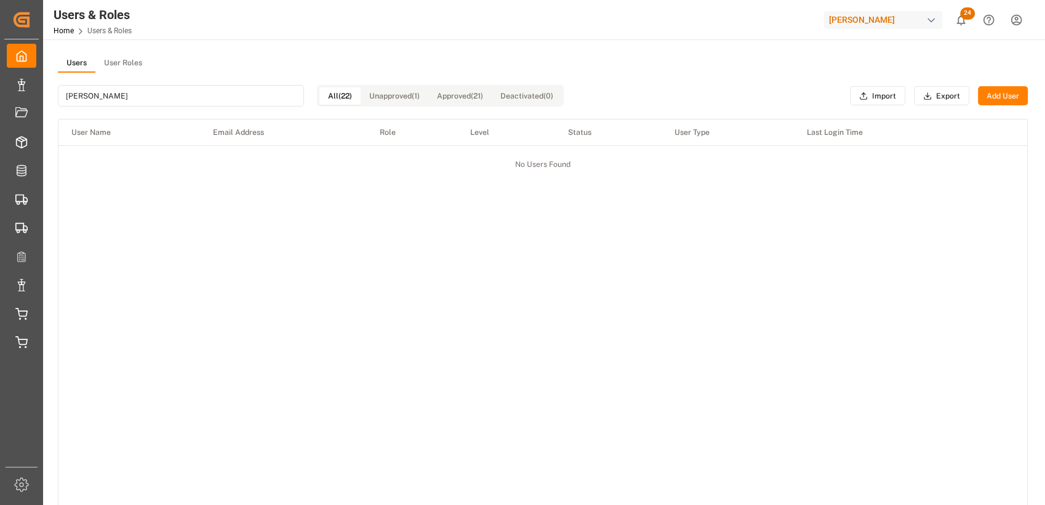
type input "[PERSON_NAME]"
click at [468, 88] on button "Approved (21)" at bounding box center [459, 95] width 63 height 17
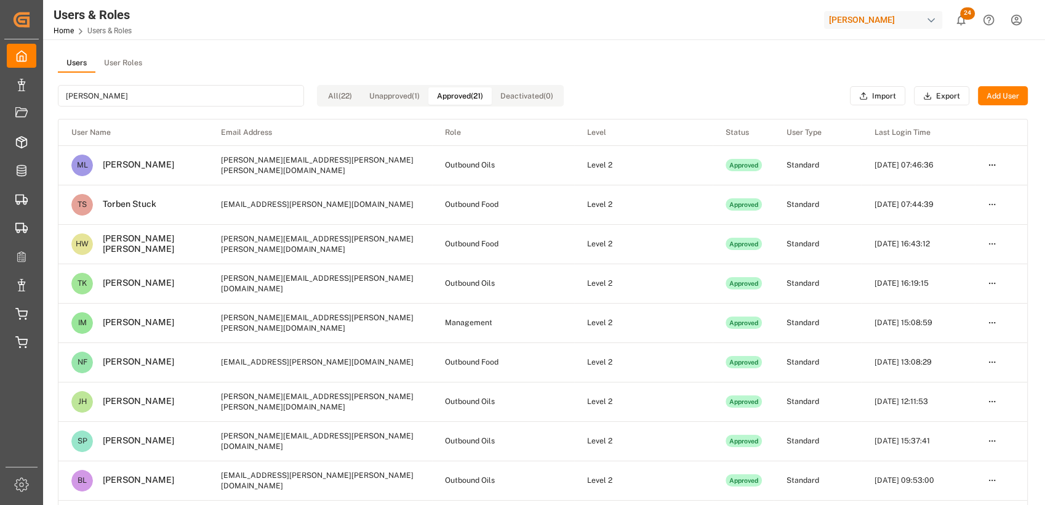
click at [398, 96] on button "Unapproved (1)" at bounding box center [395, 95] width 68 height 17
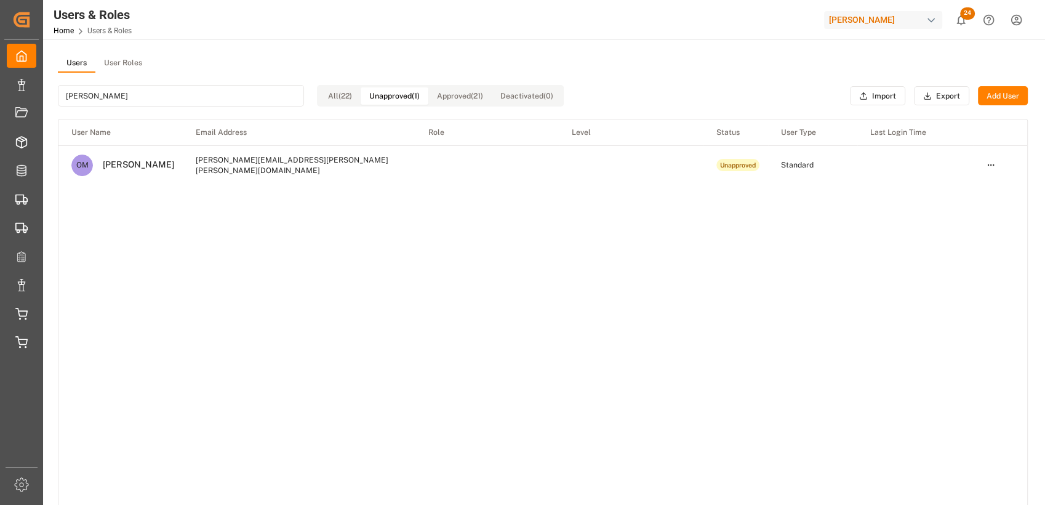
click at [356, 92] on button "All (22)" at bounding box center [339, 95] width 41 height 17
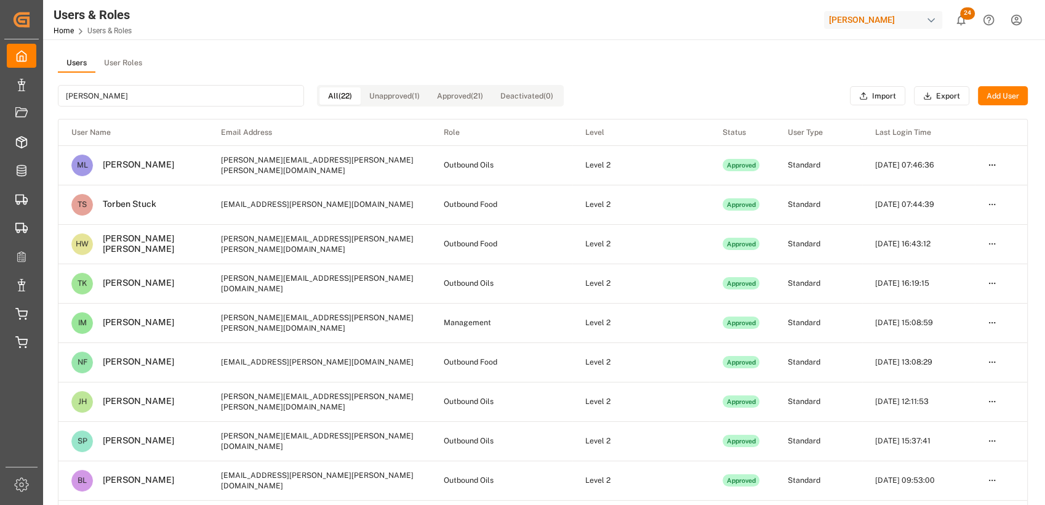
click at [113, 100] on input "[PERSON_NAME]" at bounding box center [181, 96] width 246 height 22
click at [1006, 92] on button "Add User" at bounding box center [1003, 96] width 50 height 20
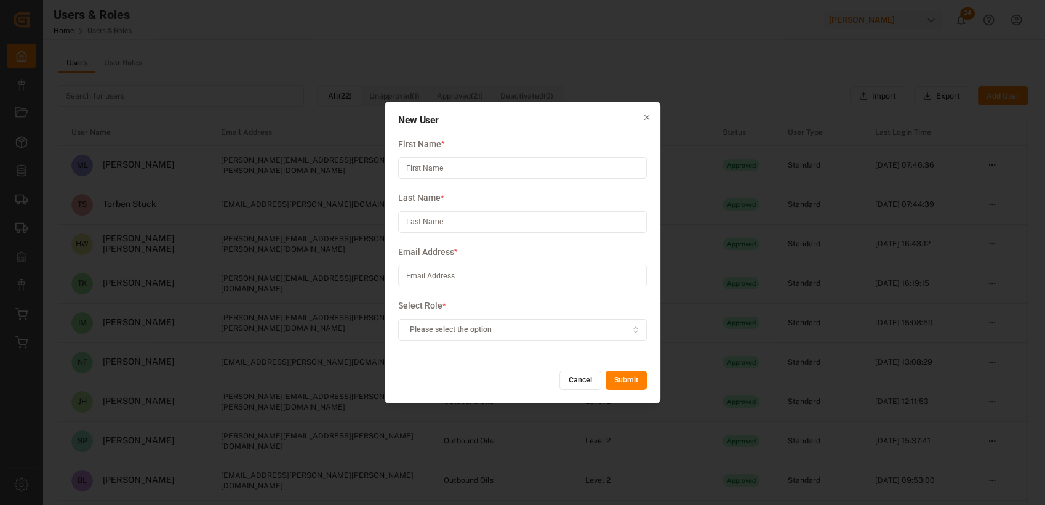
click at [437, 274] on input at bounding box center [522, 276] width 249 height 22
paste input "[PERSON_NAME][EMAIL_ADDRESS][PERSON_NAME][DOMAIN_NAME]"
type input "[PERSON_NAME][EMAIL_ADDRESS][PERSON_NAME][DOMAIN_NAME]"
